Goal: Task Accomplishment & Management: Use online tool/utility

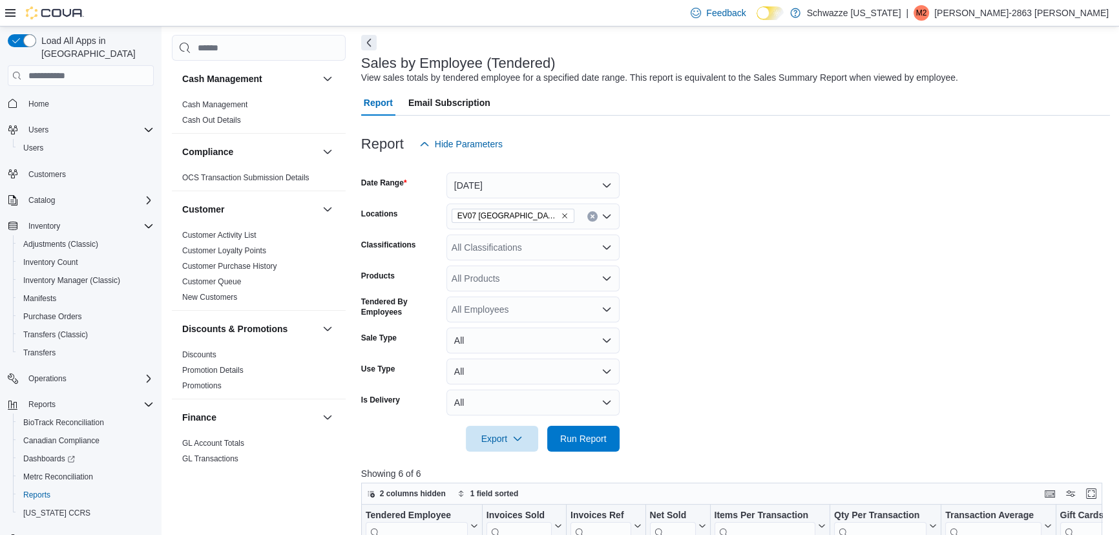
scroll to position [88, 0]
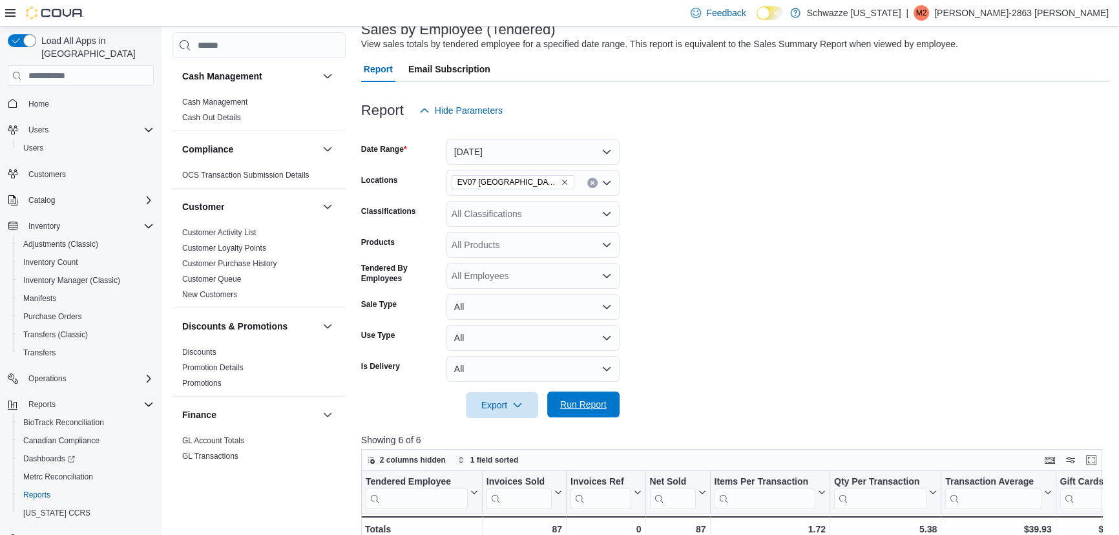
click at [606, 408] on span "Run Report" at bounding box center [583, 404] width 47 height 13
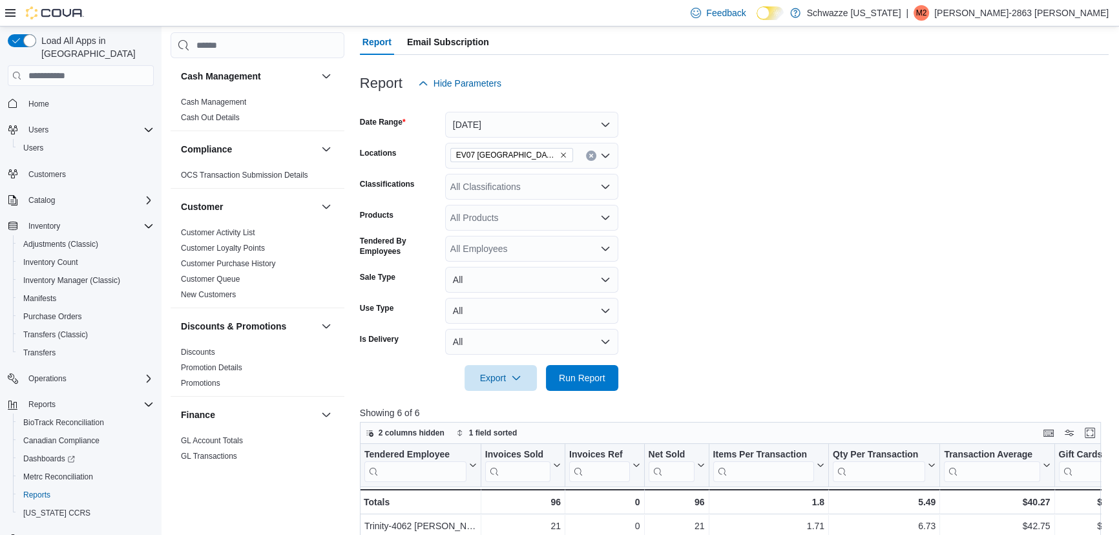
scroll to position [450, 0]
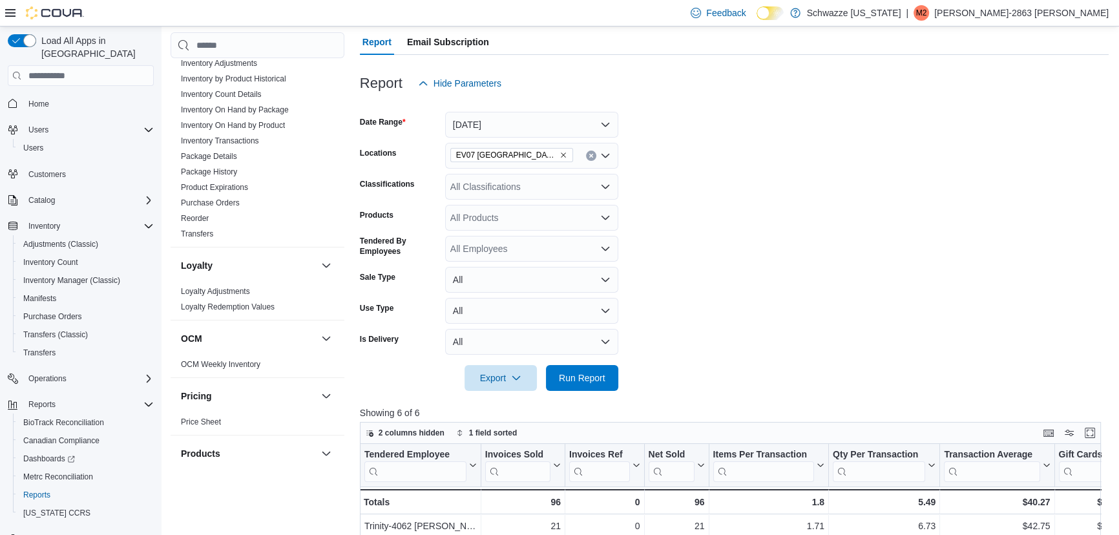
click at [181, 59] on link "Inventory Adjustments" at bounding box center [219, 63] width 76 height 9
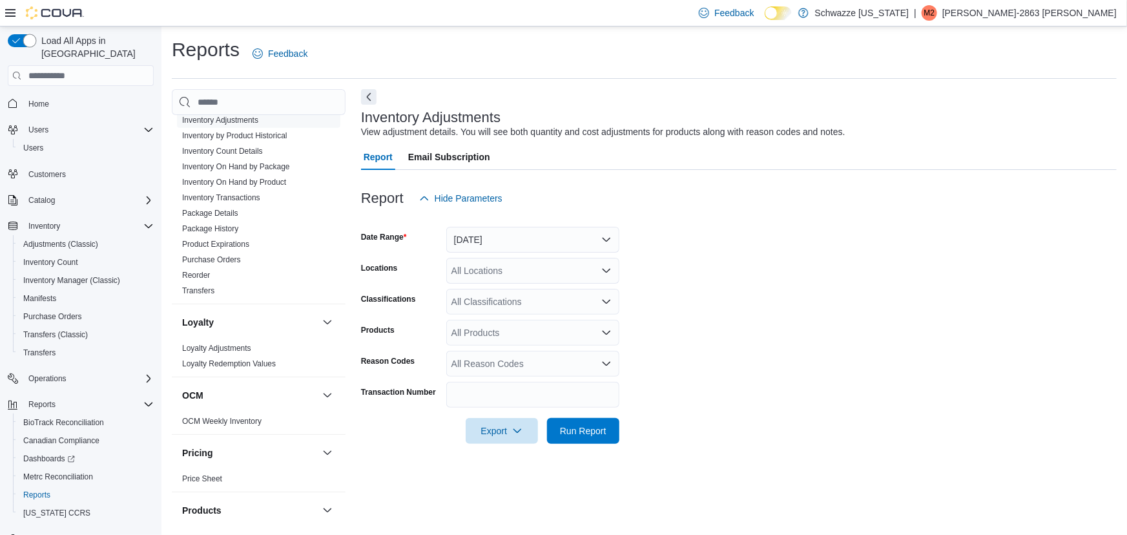
drag, startPoint x: 76, startPoint y: 26, endPoint x: 92, endPoint y: 38, distance: 20.3
click at [71, 23] on div at bounding box center [44, 13] width 79 height 26
drag, startPoint x: 92, startPoint y: 38, endPoint x: 110, endPoint y: 50, distance: 21.9
click at [104, 47] on div "Feedback Dark Mode Schwazze [US_STATE] | M2 [PERSON_NAME]-2863 [PERSON_NAME] Lo…" at bounding box center [563, 267] width 1127 height 535
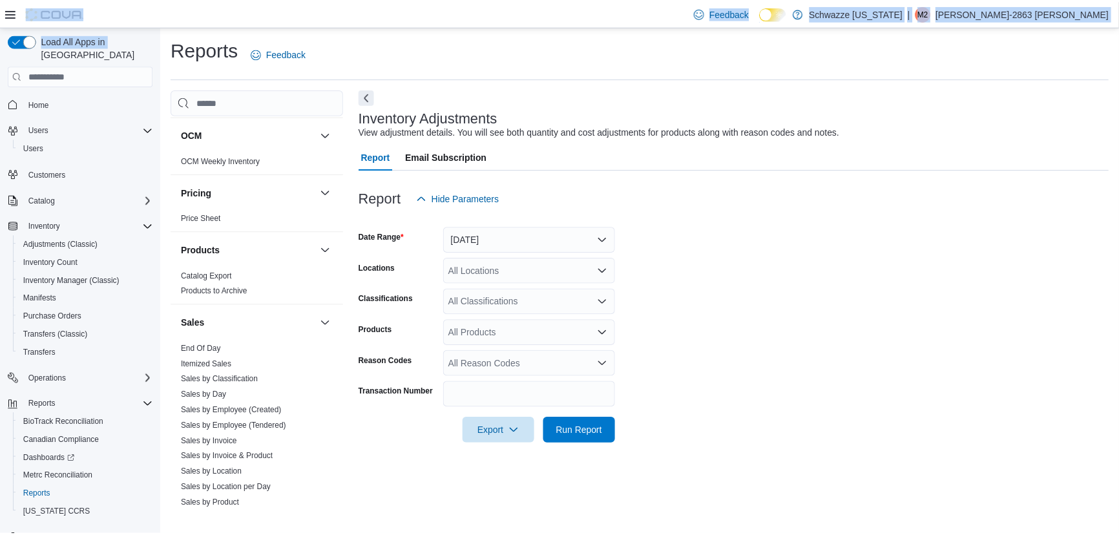
scroll to position [758, 0]
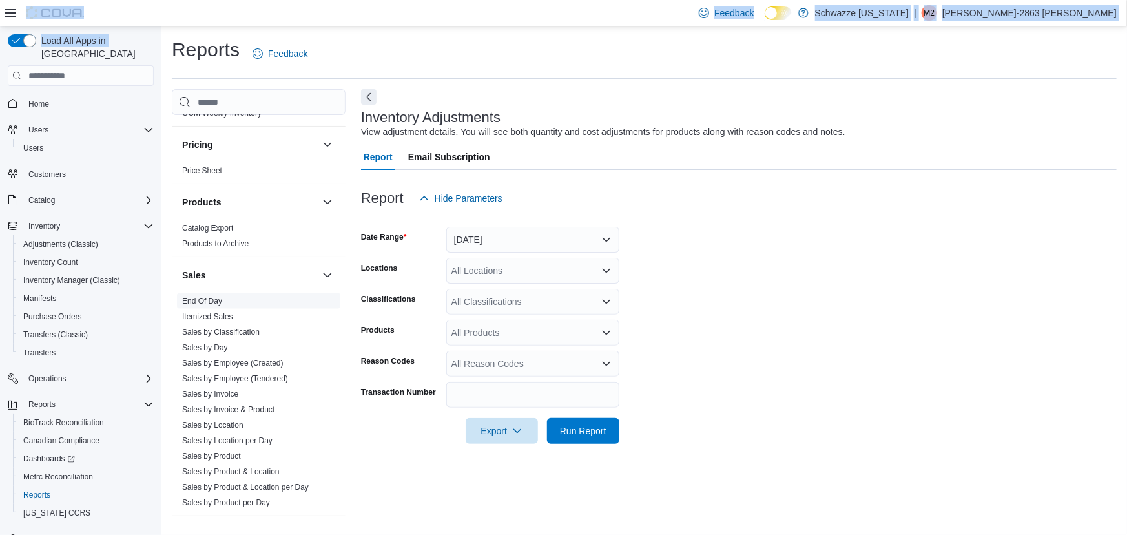
click at [213, 299] on link "End Of Day" at bounding box center [202, 300] width 40 height 9
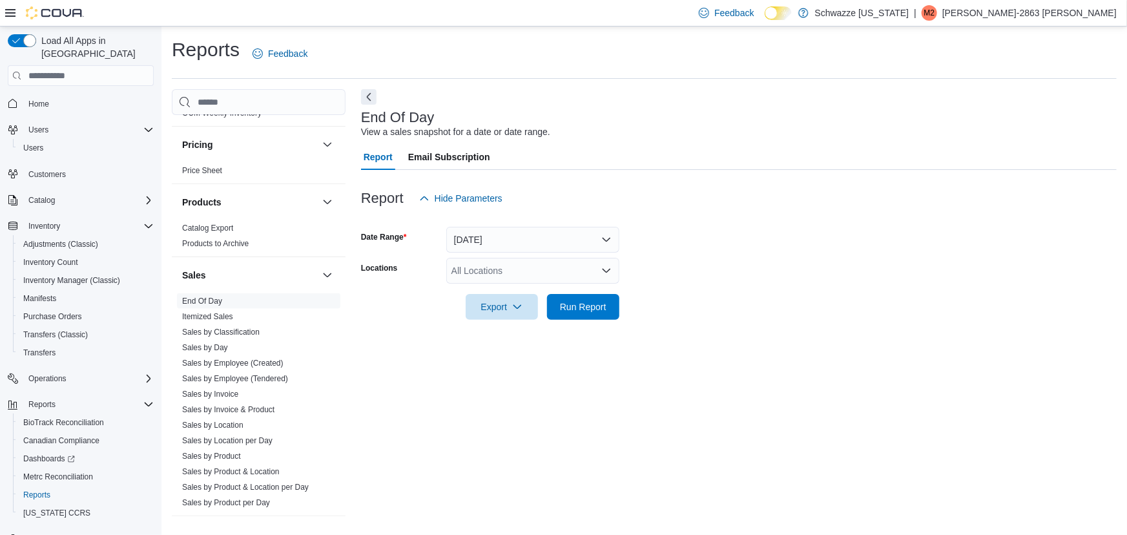
click at [480, 278] on div "All Locations" at bounding box center [532, 271] width 173 height 26
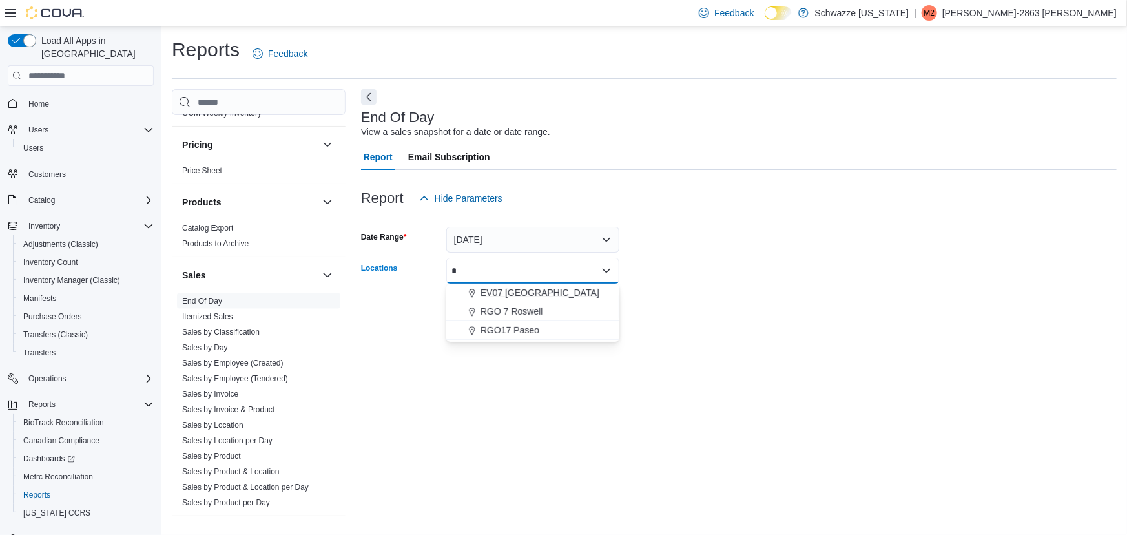
type input "*"
click at [529, 285] on button "EV07 [GEOGRAPHIC_DATA]" at bounding box center [532, 293] width 173 height 19
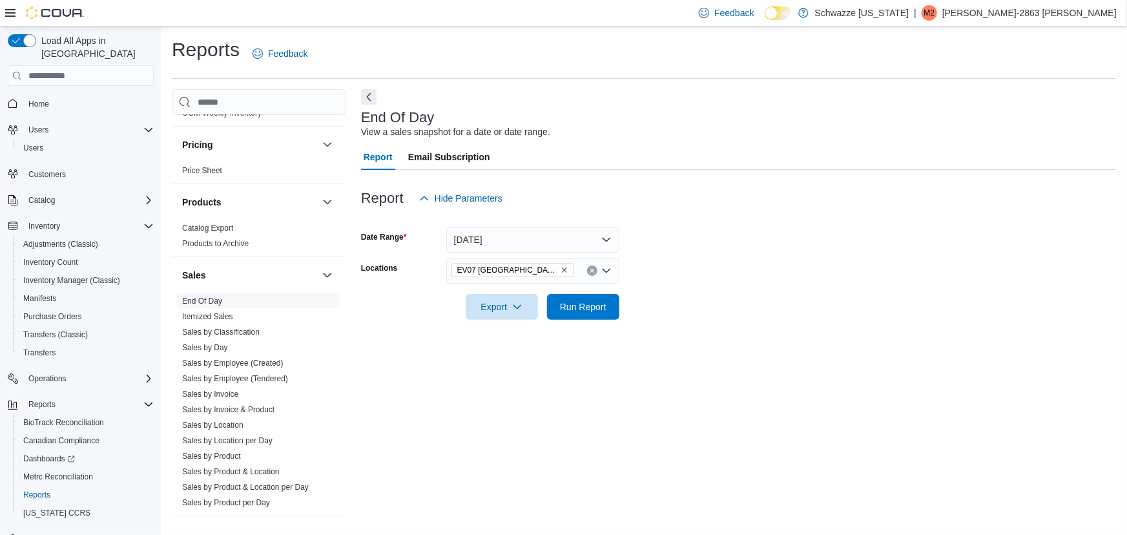
drag, startPoint x: 680, startPoint y: 254, endPoint x: 672, endPoint y: 259, distance: 9.0
click at [680, 256] on form "Date Range [DATE] Locations [GEOGRAPHIC_DATA] [GEOGRAPHIC_DATA] Export Run Repo…" at bounding box center [739, 265] width 756 height 109
click at [577, 317] on span "Run Report" at bounding box center [583, 306] width 57 height 26
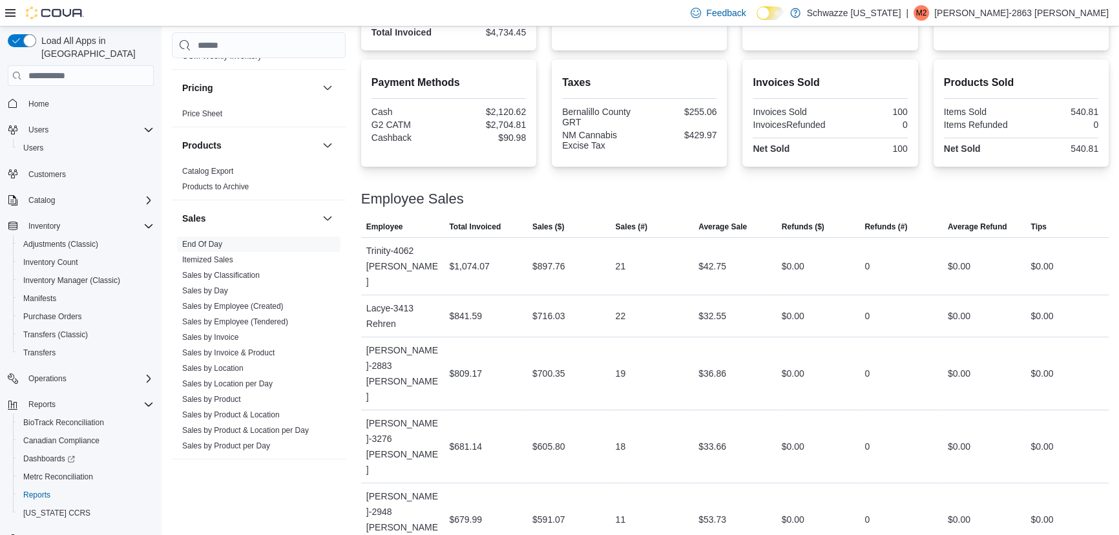
scroll to position [411, 0]
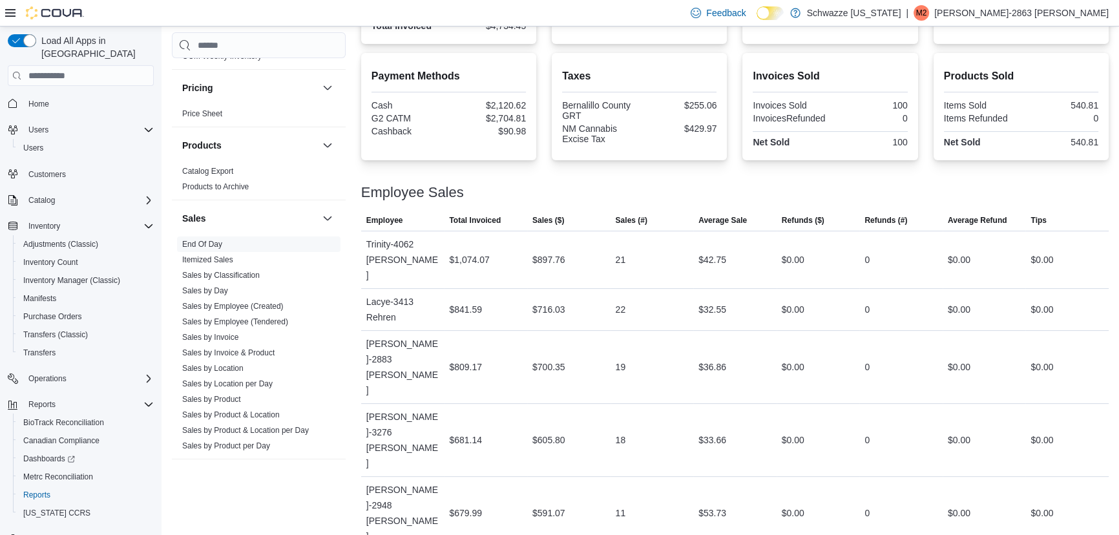
click at [601, 200] on div at bounding box center [734, 205] width 747 height 10
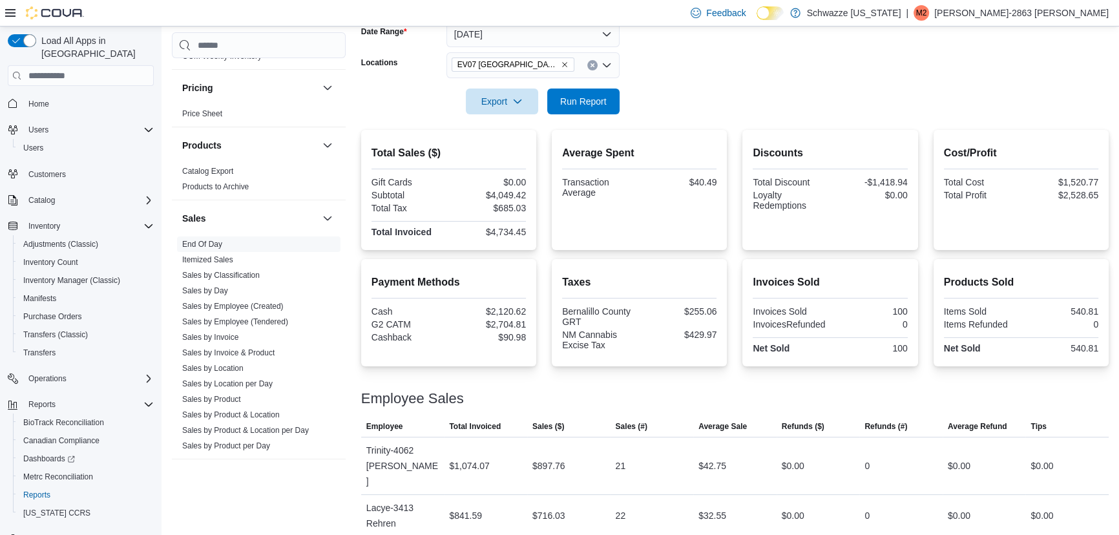
scroll to position [30, 0]
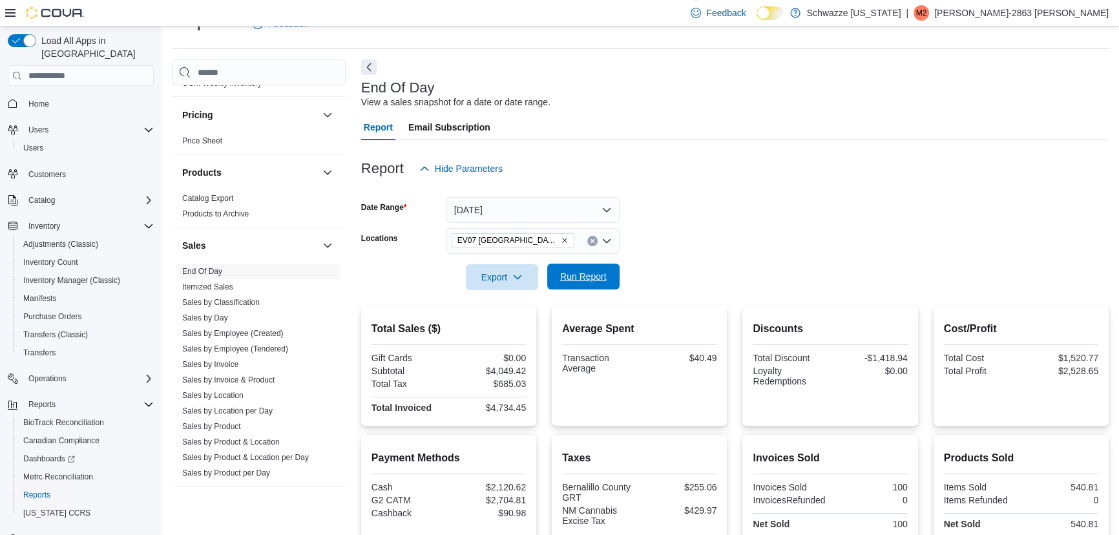
click at [610, 284] on span "Run Report" at bounding box center [583, 277] width 57 height 26
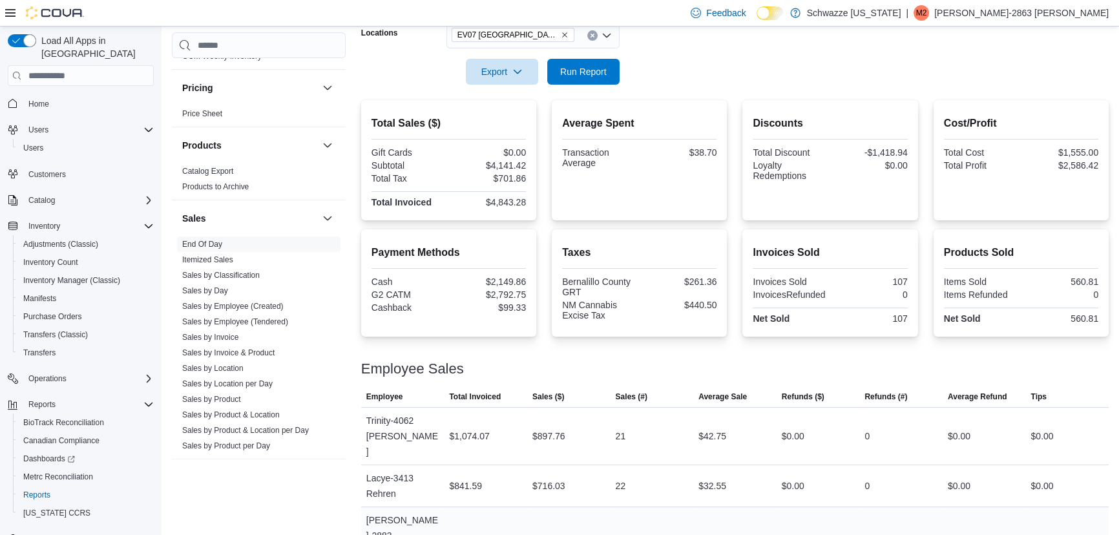
scroll to position [411, 0]
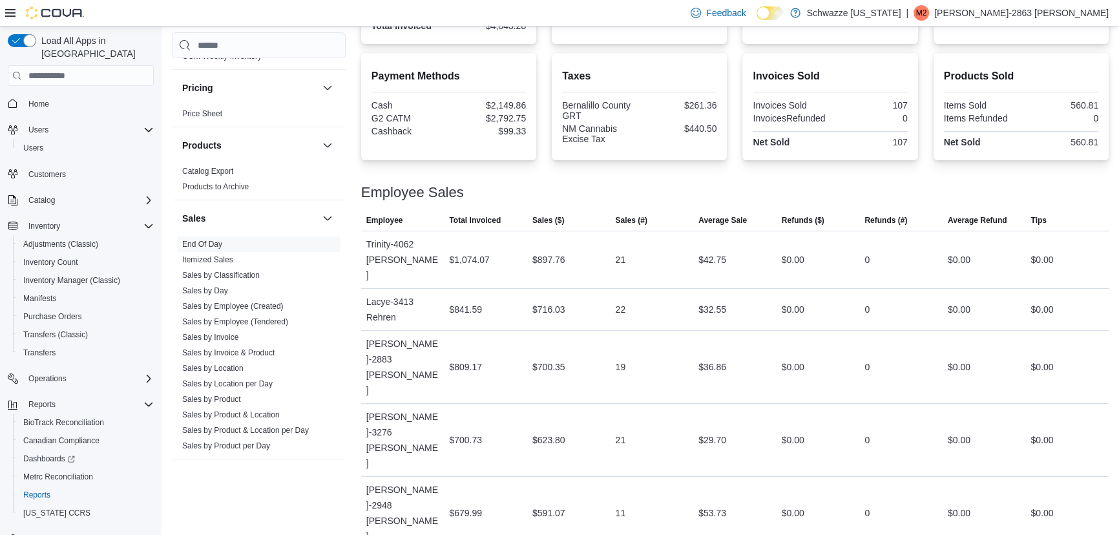
drag, startPoint x: 706, startPoint y: 459, endPoint x: 735, endPoint y: 460, distance: 29.1
drag, startPoint x: 537, startPoint y: 462, endPoint x: 580, endPoint y: 473, distance: 44.0
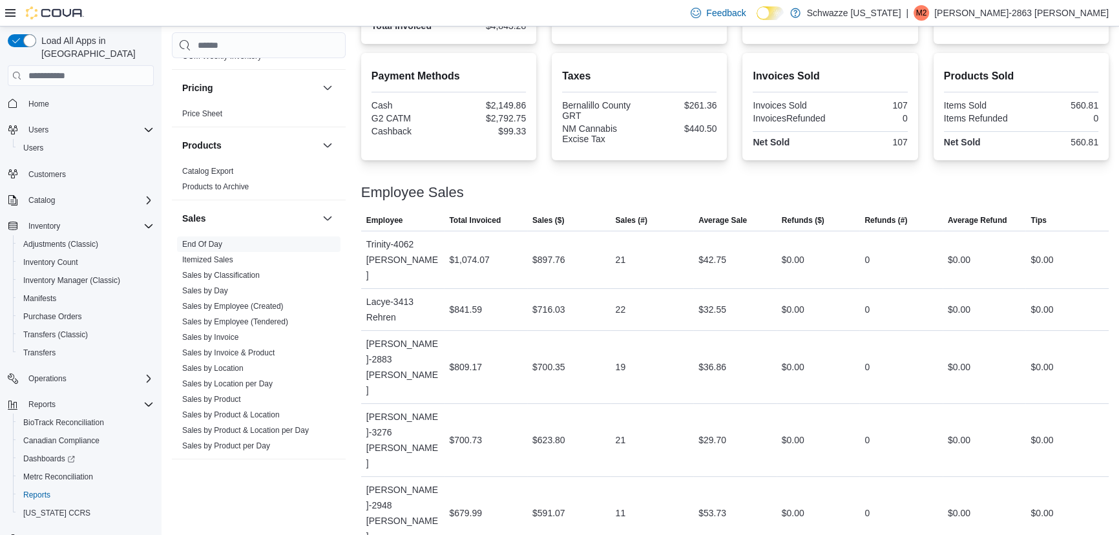
drag, startPoint x: 616, startPoint y: 459, endPoint x: 638, endPoint y: 463, distance: 23.1
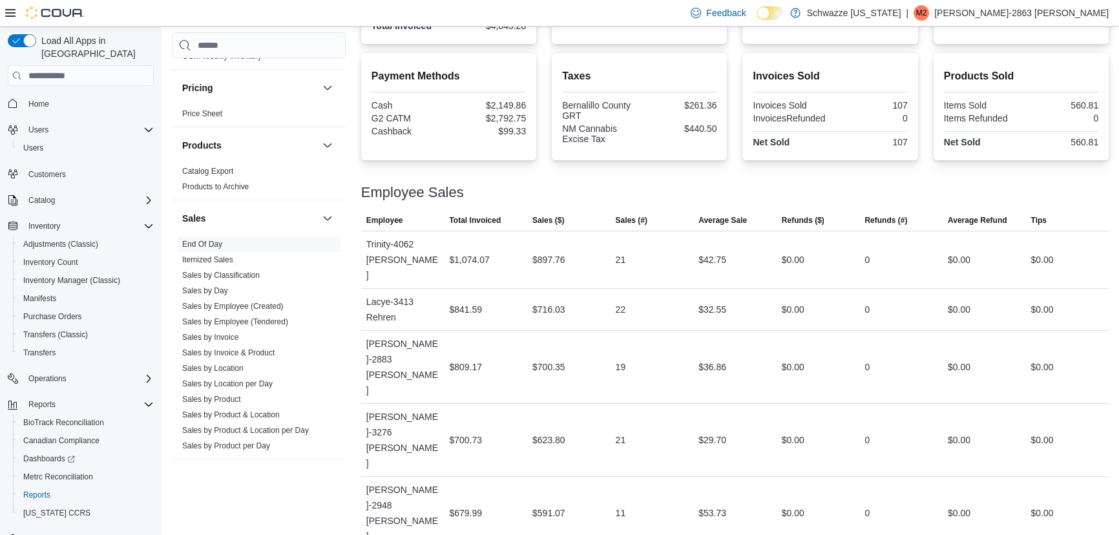
drag, startPoint x: 706, startPoint y: 461, endPoint x: 785, endPoint y: 467, distance: 79.7
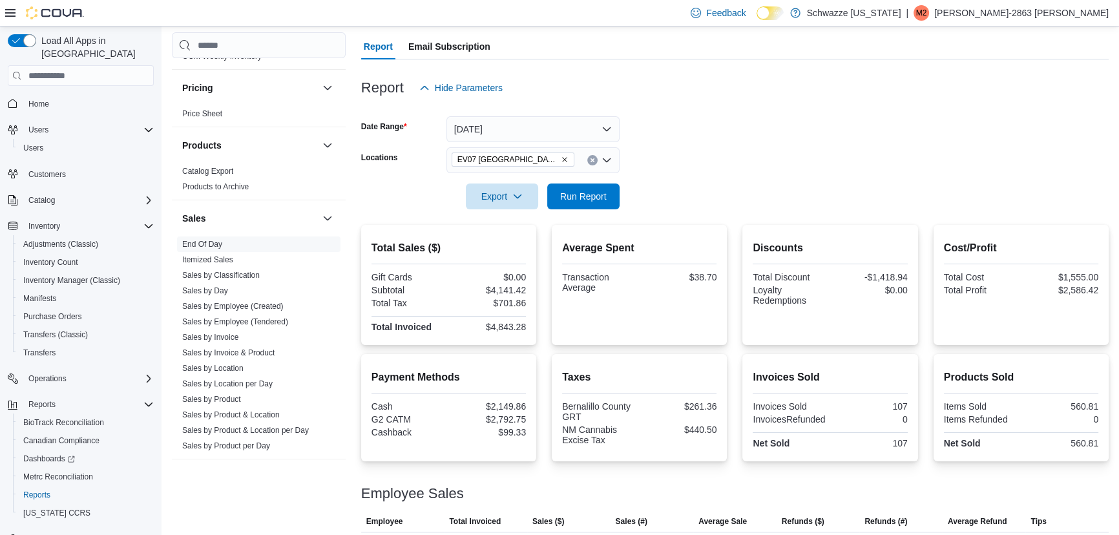
scroll to position [0, 0]
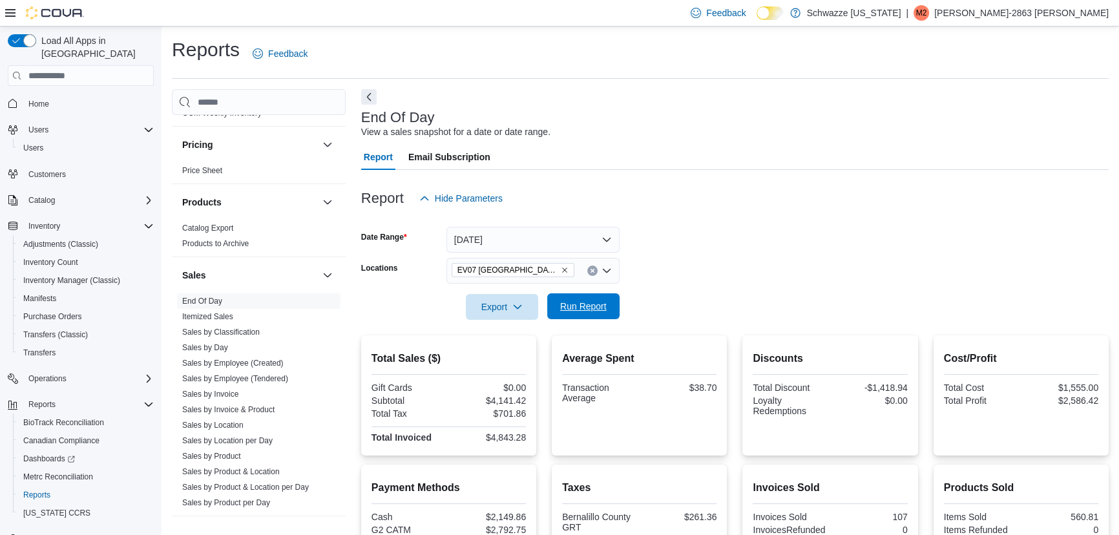
click at [558, 309] on span "Run Report" at bounding box center [583, 306] width 57 height 26
click at [724, 303] on form "Date Range [DATE] Locations [GEOGRAPHIC_DATA] [GEOGRAPHIC_DATA] Export Run Repo…" at bounding box center [734, 265] width 747 height 109
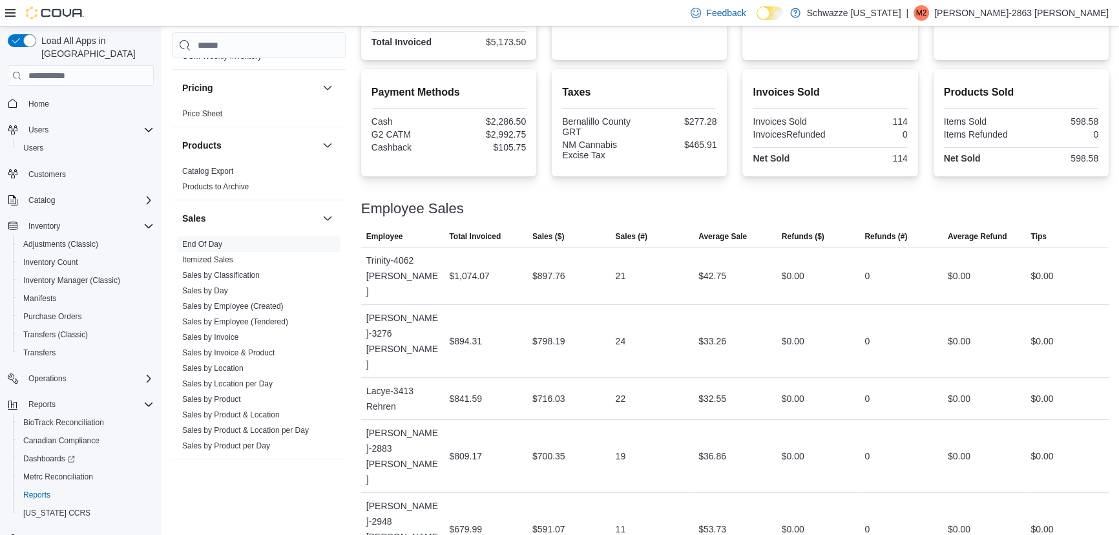
scroll to position [396, 0]
drag, startPoint x: 736, startPoint y: 307, endPoint x: 446, endPoint y: 302, distance: 290.1
click at [446, 304] on tr "Employee [PERSON_NAME]-3276 [PERSON_NAME] Total Invoiced $894.31 Sales ($) $798…" at bounding box center [734, 340] width 747 height 73
click at [446, 327] on div "$894.31" at bounding box center [485, 340] width 83 height 26
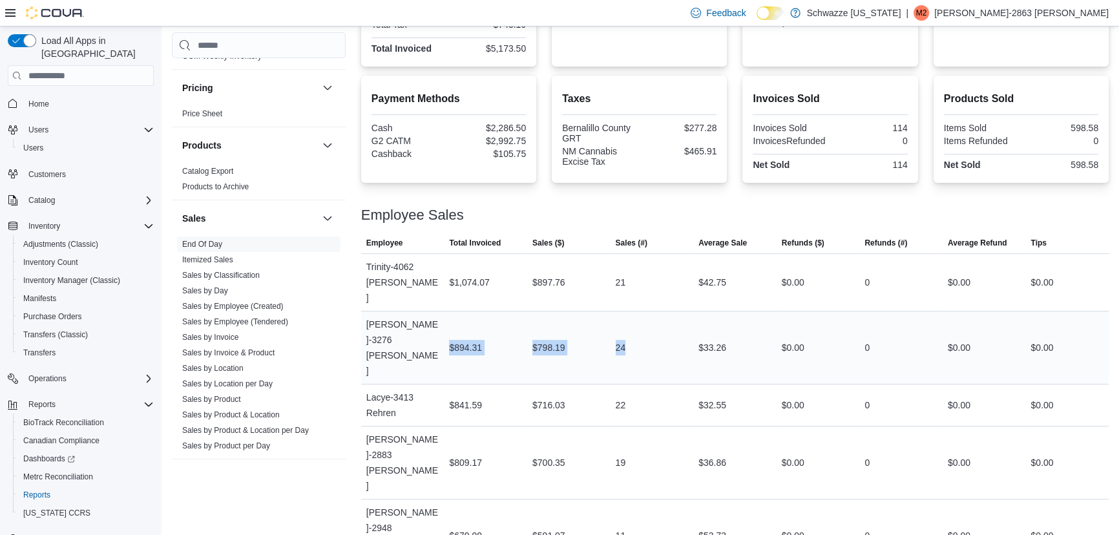
drag, startPoint x: 450, startPoint y: 309, endPoint x: 701, endPoint y: 324, distance: 251.1
click at [701, 324] on tr "Employee [PERSON_NAME]-3276 [PERSON_NAME] Total Invoiced $894.31 Sales ($) $798…" at bounding box center [734, 347] width 747 height 73
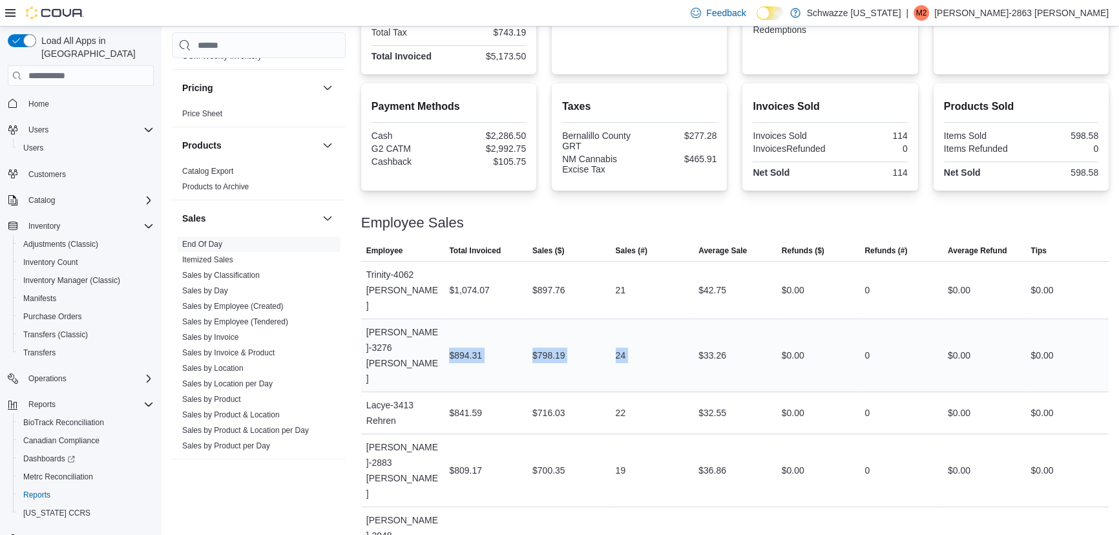
click at [701, 342] on div "$33.26" at bounding box center [734, 355] width 83 height 26
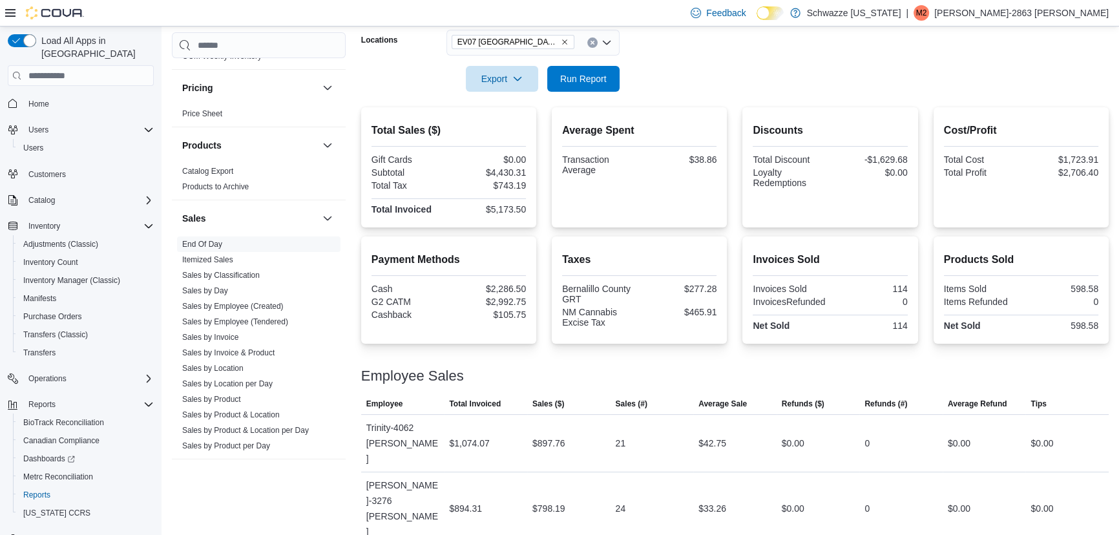
scroll to position [103, 0]
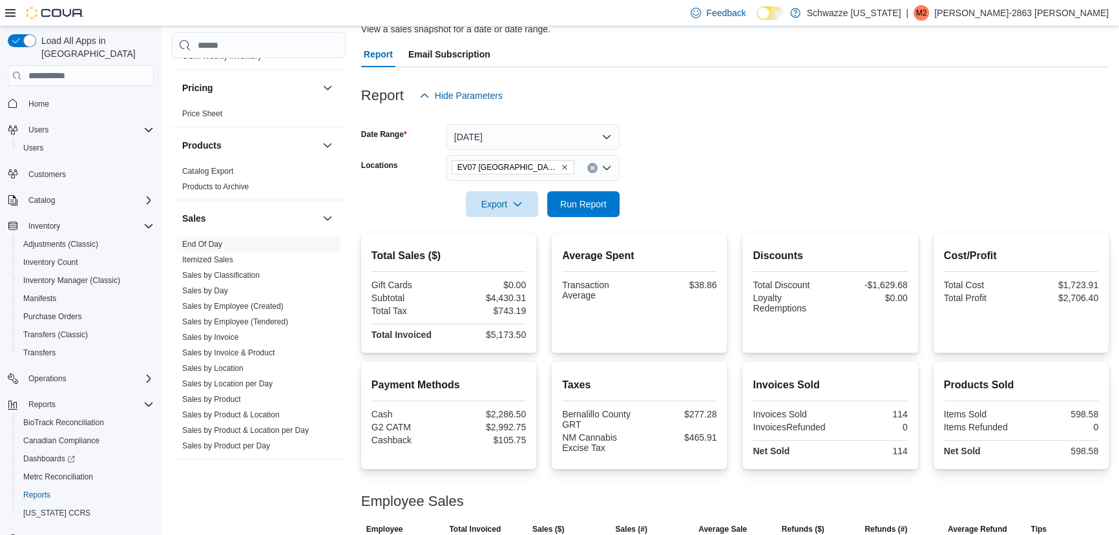
click at [560, 218] on div at bounding box center [734, 225] width 747 height 16
click at [565, 212] on span "Run Report" at bounding box center [583, 204] width 57 height 26
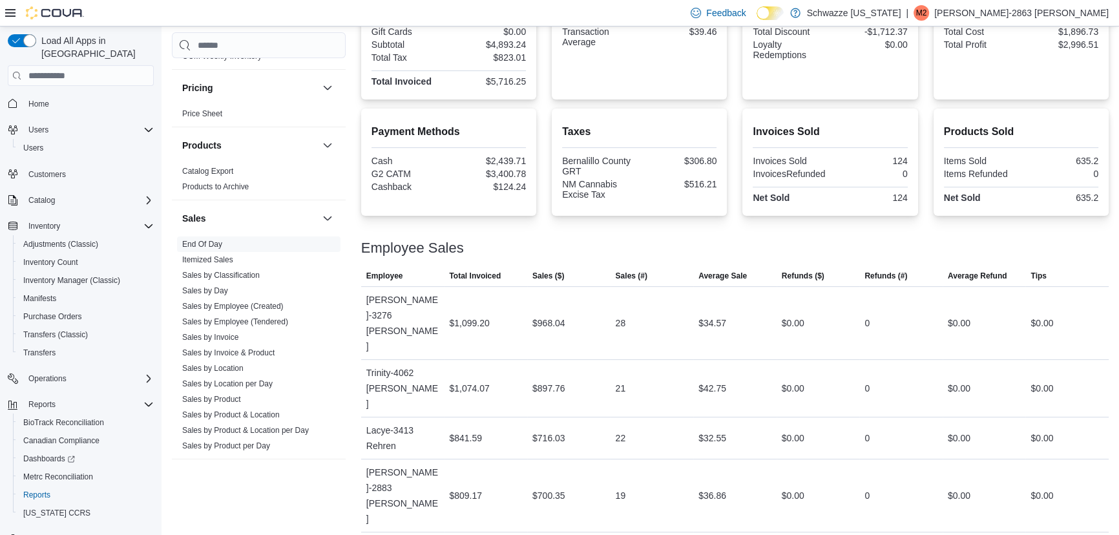
scroll to position [411, 0]
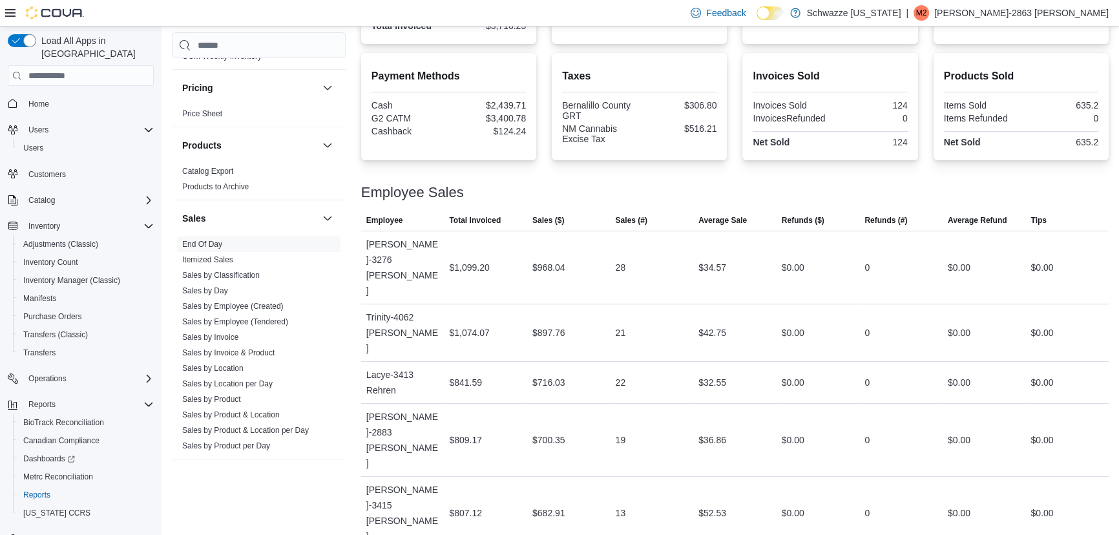
click at [459, 167] on div "Total Sales ($) Gift Cards $0.00 Subtotal $4,893.24 Total Tax $823.01 Total Inv…" at bounding box center [734, 302] width 747 height 756
